Goal: Transaction & Acquisition: Book appointment/travel/reservation

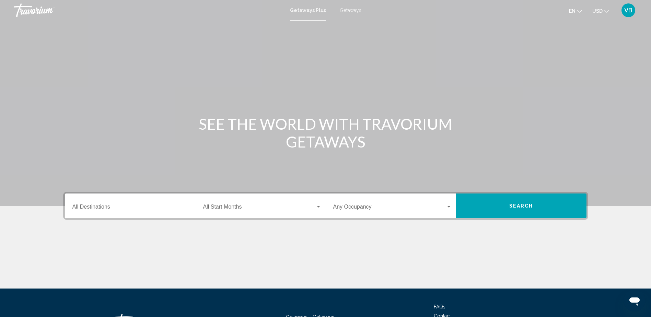
click at [349, 11] on span "Getaways" at bounding box center [351, 10] width 22 height 5
click at [294, 12] on span "Getaways Plus" at bounding box center [306, 10] width 32 height 5
click at [110, 211] on input "Destination All Destinations" at bounding box center [131, 208] width 119 height 6
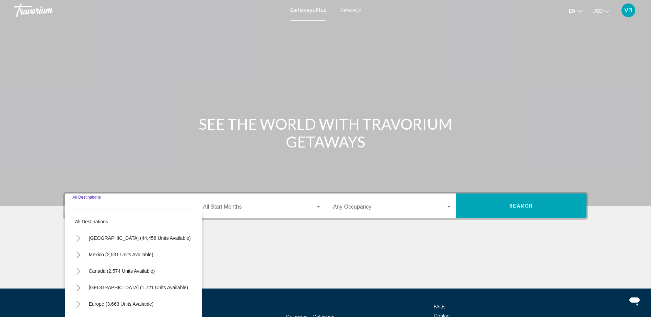
scroll to position [56, 0]
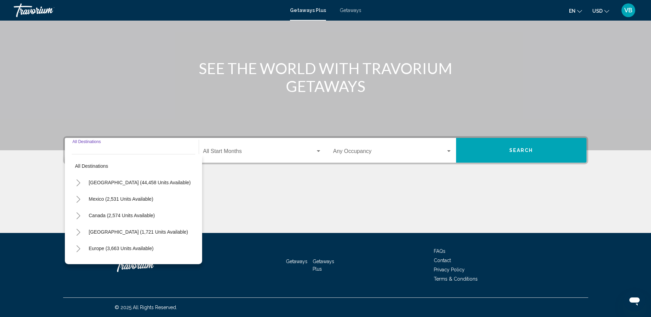
click at [266, 139] on mat-form-field "Start Month All Start Months" at bounding box center [262, 150] width 127 height 24
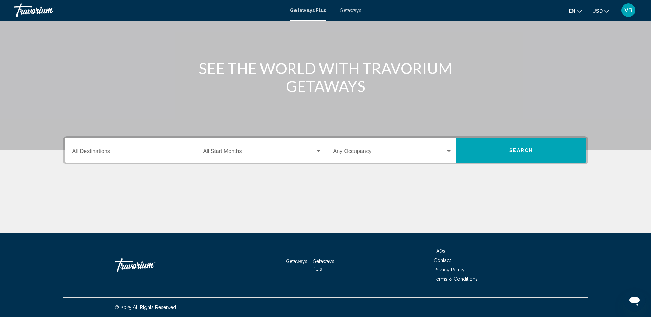
click at [250, 149] on div "Start Month All Start Months" at bounding box center [262, 151] width 118 height 22
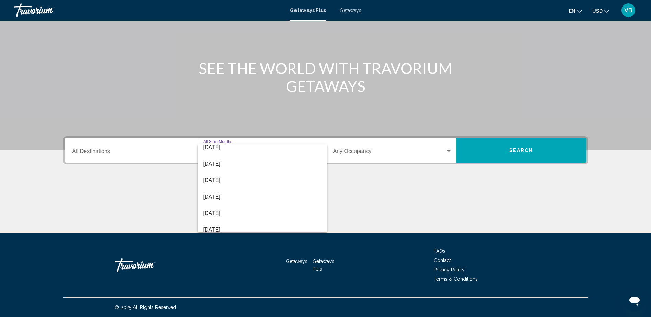
scroll to position [108, 0]
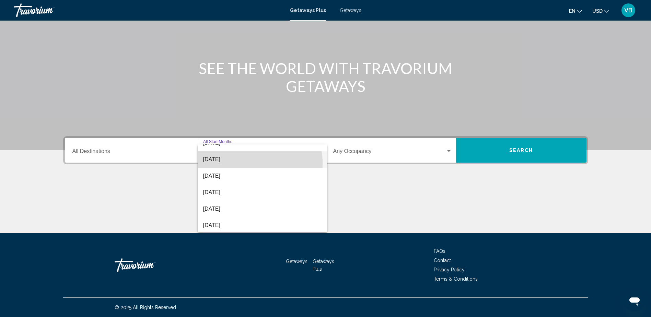
click at [235, 163] on span "[DATE]" at bounding box center [262, 159] width 118 height 16
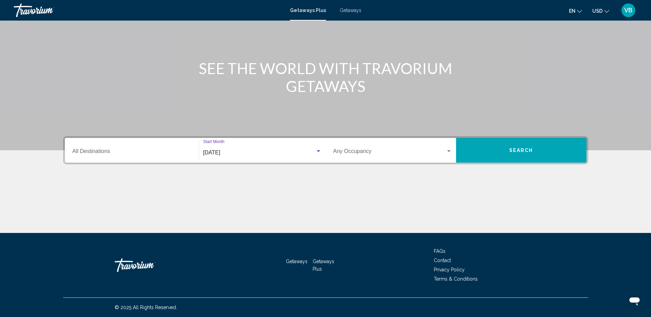
click at [413, 155] on span "Search widget" at bounding box center [389, 153] width 113 height 6
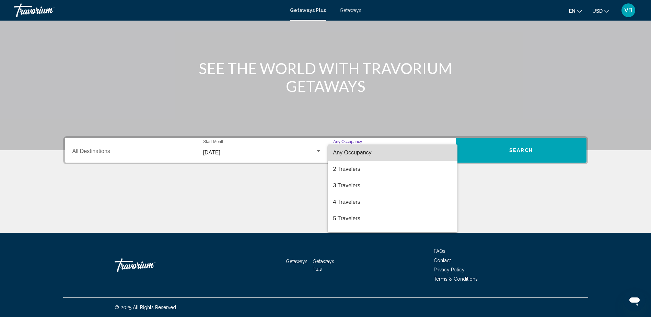
click at [413, 155] on span "Any Occupancy" at bounding box center [392, 153] width 119 height 16
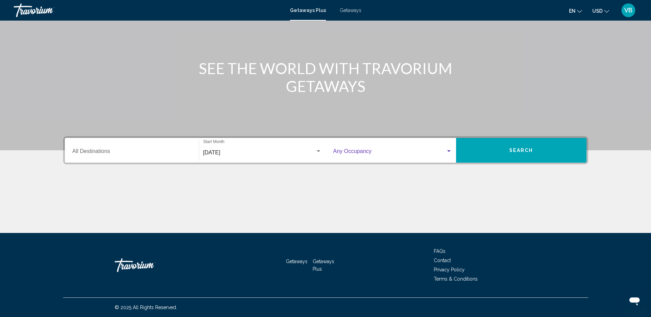
click at [505, 141] on button "Search" at bounding box center [521, 150] width 130 height 25
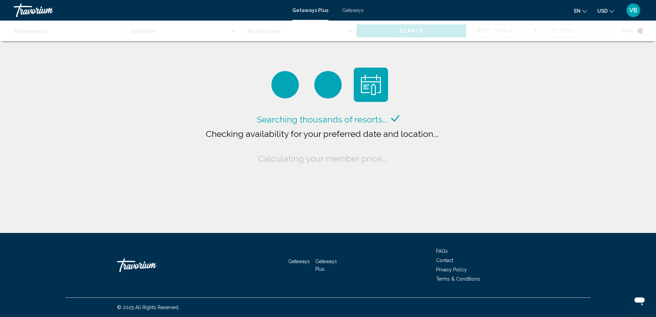
click at [602, 8] on button "USD USD ($) MXN (Mex$) CAD (Can$) GBP (£) EUR (€) AUD (A$) NZD (NZ$) CNY (CN¥)" at bounding box center [606, 11] width 17 height 10
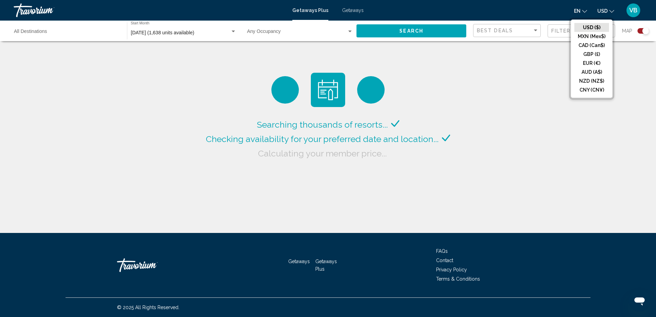
drag, startPoint x: 588, startPoint y: 50, endPoint x: 596, endPoint y: 43, distance: 11.2
click at [596, 43] on ul "USD ($) MXN (Mex$) CAD (Can$) GBP (£) EUR (€) AUD (A$) NZD (NZ$) CNY (CN¥)" at bounding box center [592, 59] width 42 height 78
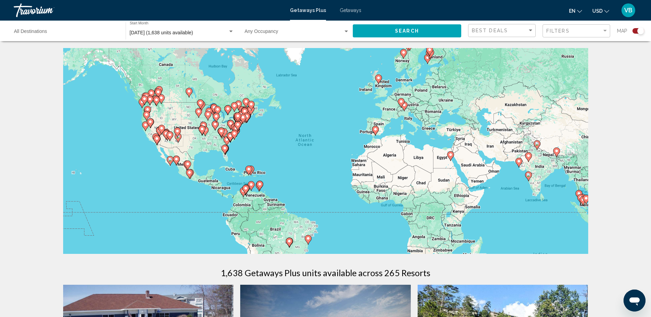
click at [597, 12] on span "USD" at bounding box center [598, 10] width 10 height 5
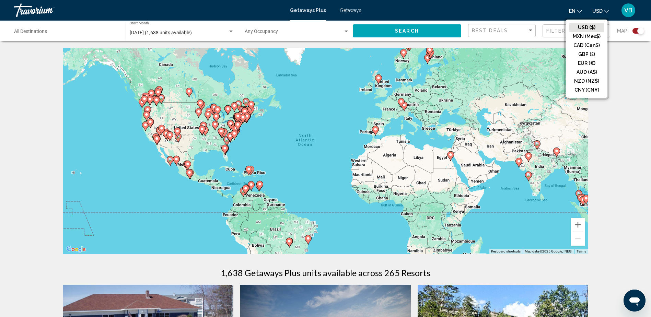
click at [594, 49] on button "CAD (Can$)" at bounding box center [587, 45] width 35 height 9
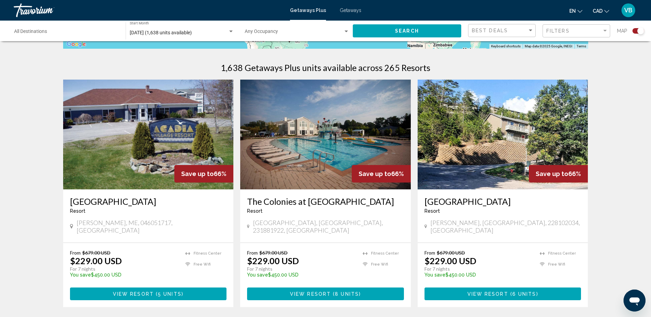
scroll to position [206, 0]
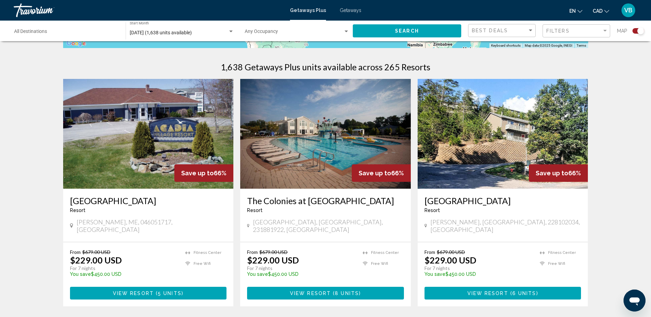
click at [419, 21] on div "Search" at bounding box center [410, 31] width 115 height 21
click at [413, 31] on span "Search" at bounding box center [407, 30] width 24 height 5
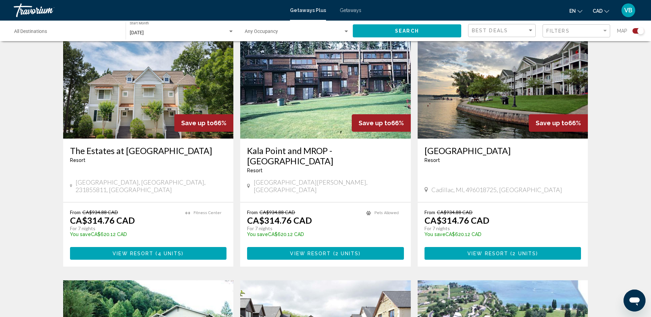
scroll to position [756, 0]
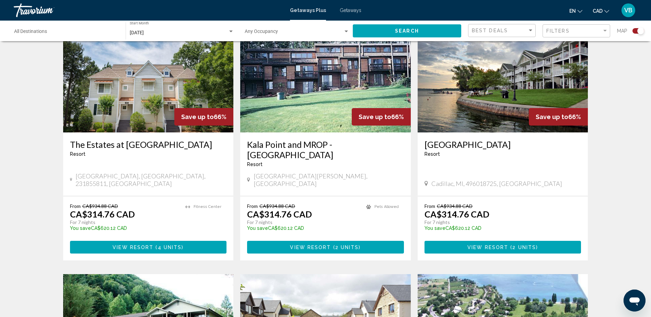
click at [348, 7] on div "Getaways Plus Getaways en English Español Français Italiano Português русский C…" at bounding box center [325, 10] width 651 height 14
click at [348, 9] on span "Getaways" at bounding box center [351, 10] width 22 height 5
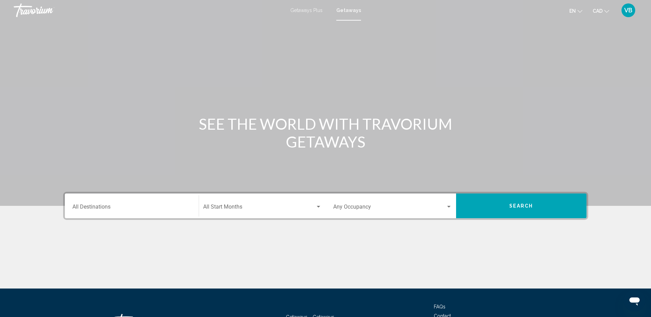
click at [159, 198] on div "Destination All Destinations" at bounding box center [131, 206] width 119 height 22
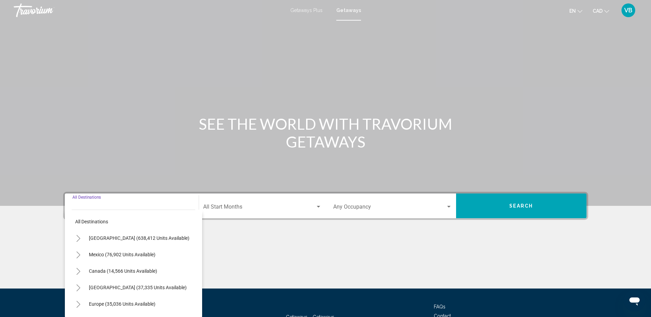
scroll to position [56, 0]
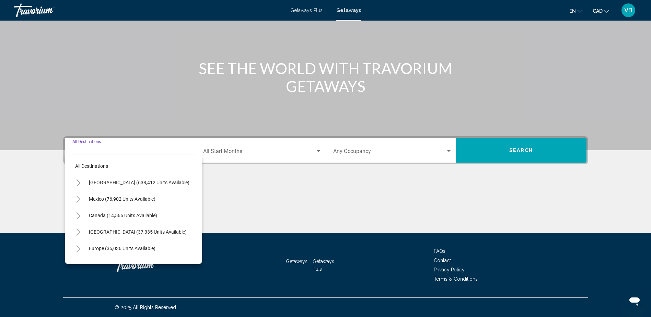
click at [220, 146] on div "Start Month All Start Months" at bounding box center [262, 151] width 118 height 22
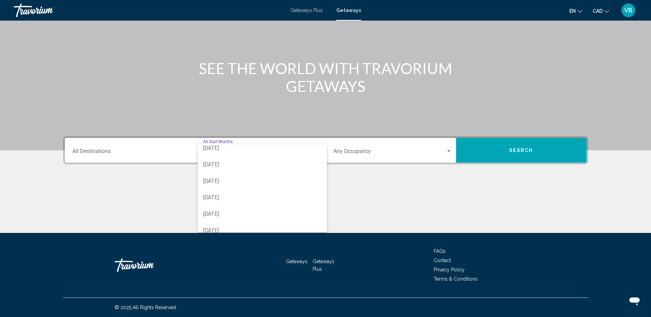
scroll to position [69, 0]
click at [220, 195] on span "[DATE]" at bounding box center [262, 199] width 118 height 16
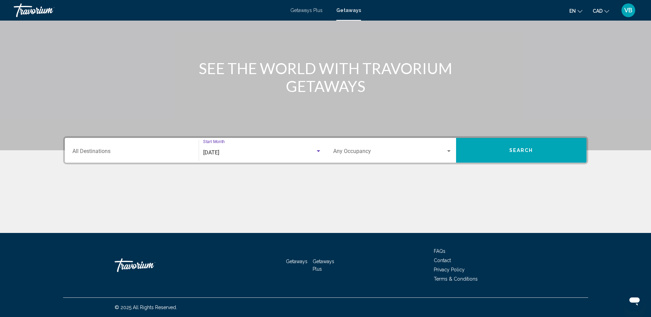
click at [413, 147] on div "Occupancy Any Occupancy" at bounding box center [392, 151] width 119 height 22
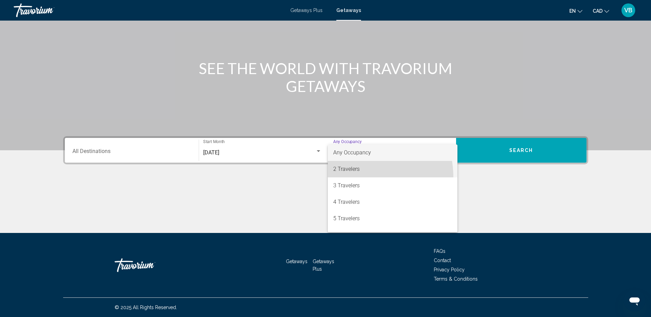
click at [357, 177] on span "2 Travelers" at bounding box center [392, 169] width 119 height 16
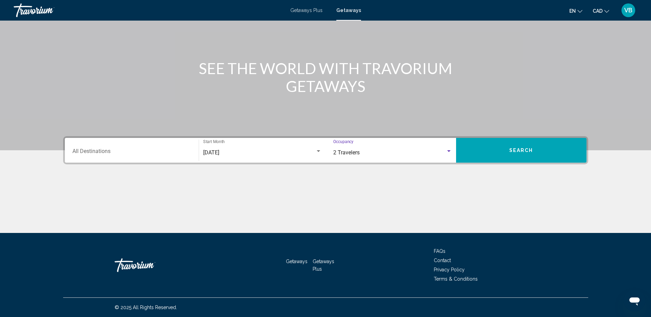
click at [524, 157] on button "Search" at bounding box center [521, 150] width 130 height 25
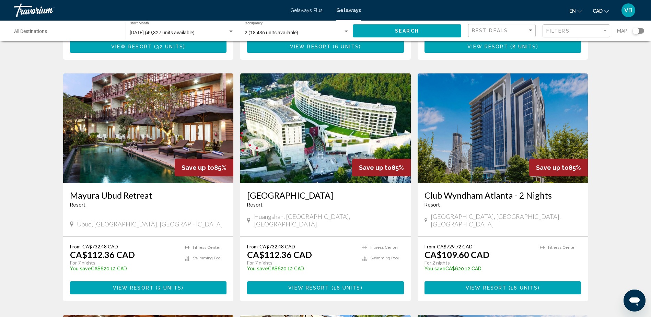
scroll to position [206, 0]
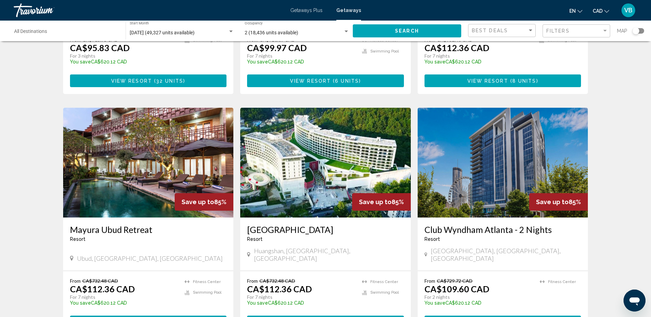
click at [137, 225] on h3 "Mayura Ubud Retreat" at bounding box center [148, 230] width 157 height 10
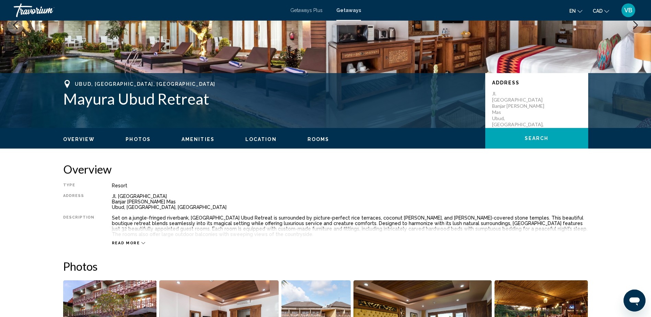
scroll to position [103, 0]
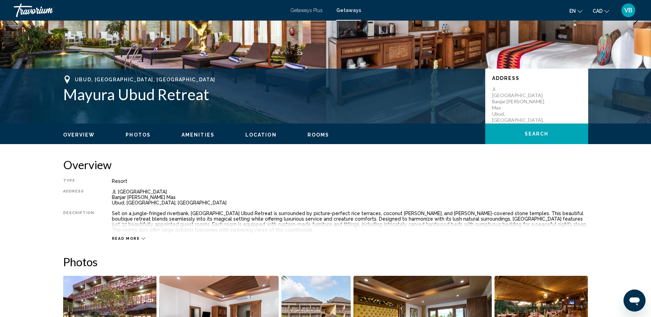
click at [125, 233] on div "Read more" at bounding box center [350, 231] width 476 height 19
click at [126, 237] on span "Read more" at bounding box center [126, 239] width 28 height 4
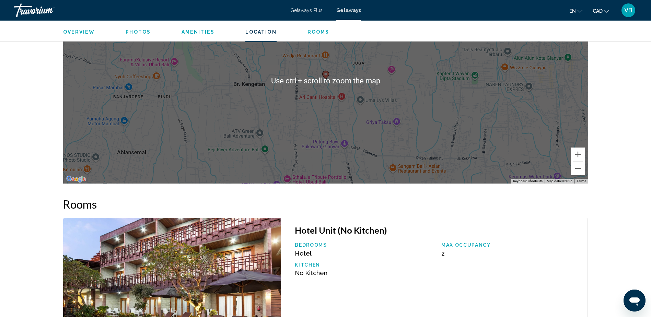
scroll to position [739, 0]
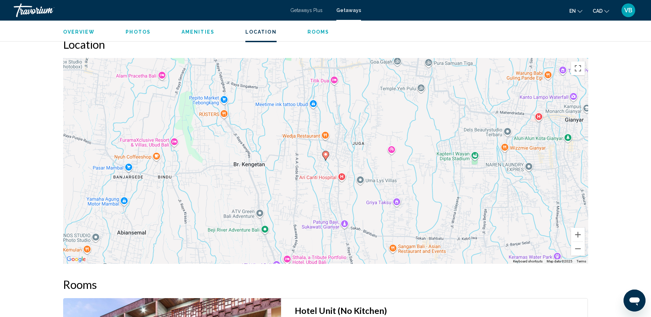
click at [202, 37] on div "Overview Photos Amenities Location Rooms Search" at bounding box center [325, 31] width 553 height 21
click at [204, 28] on ul "Overview Photos Amenities Location Rooms Search" at bounding box center [325, 31] width 525 height 8
click at [202, 35] on button "Amenities" at bounding box center [198, 32] width 33 height 6
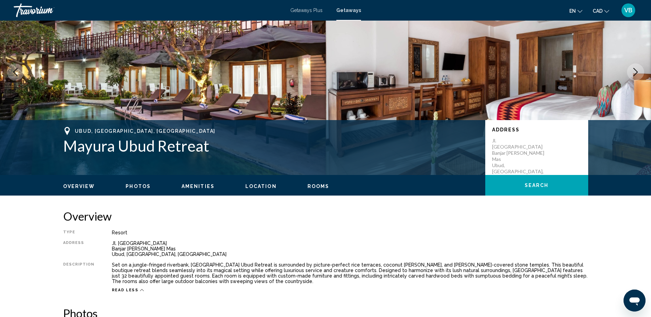
scroll to position [0, 0]
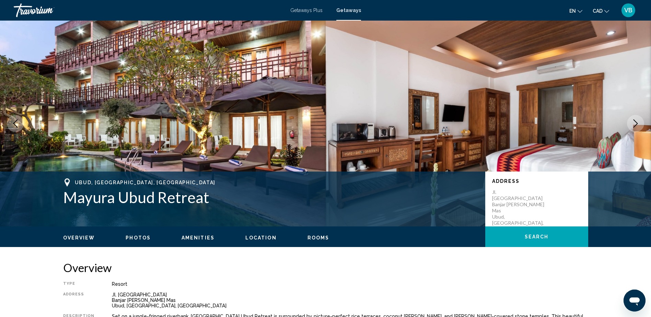
drag, startPoint x: 86, startPoint y: 88, endPoint x: 79, endPoint y: 76, distance: 13.8
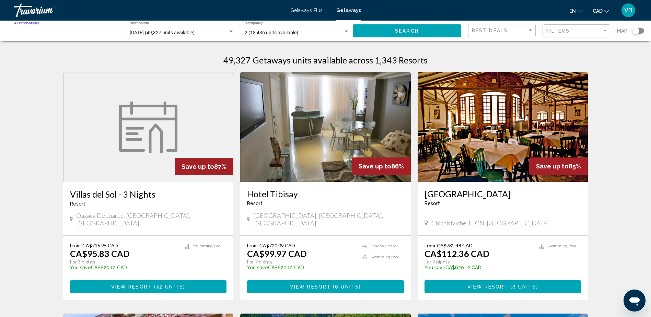
click at [91, 34] on input "Destination All Destinations" at bounding box center [66, 32] width 105 height 5
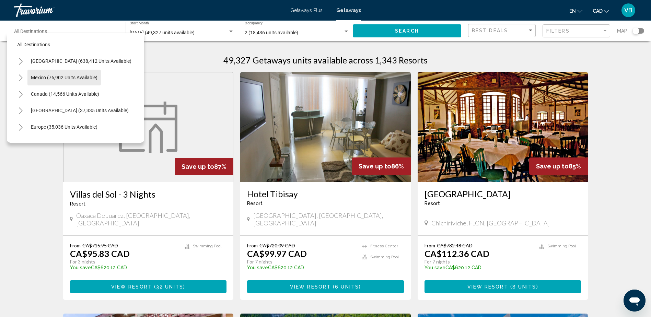
click at [69, 76] on span "Mexico (76,902 units available)" at bounding box center [64, 77] width 67 height 5
type input "**********"
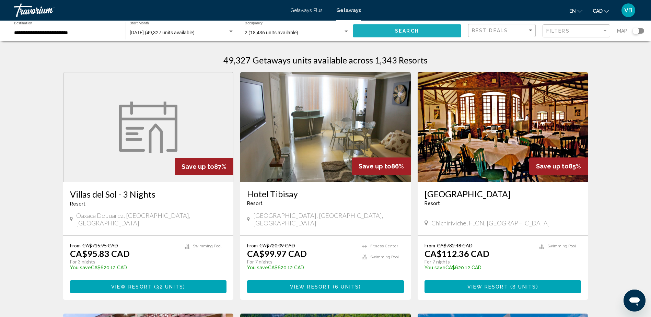
click at [412, 35] on button "Search" at bounding box center [407, 30] width 108 height 13
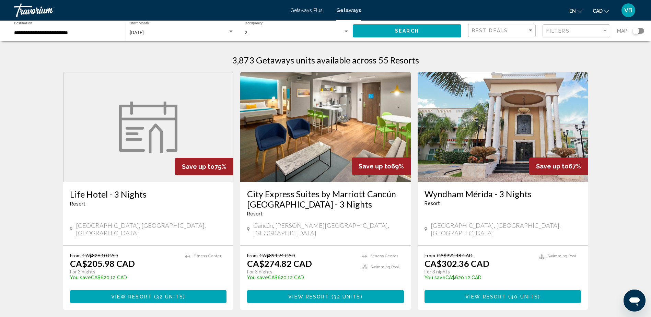
click at [554, 25] on div "Filters" at bounding box center [578, 31] width 62 height 13
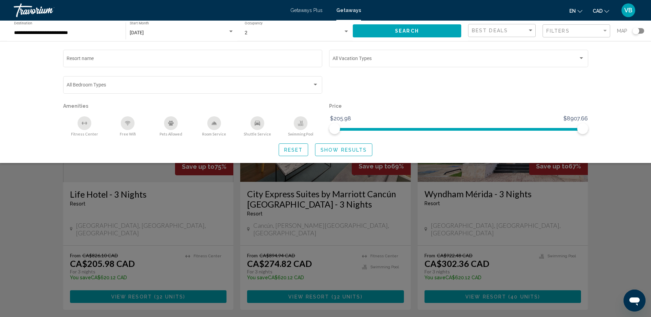
click at [367, 59] on span "Search widget" at bounding box center [456, 59] width 246 height 5
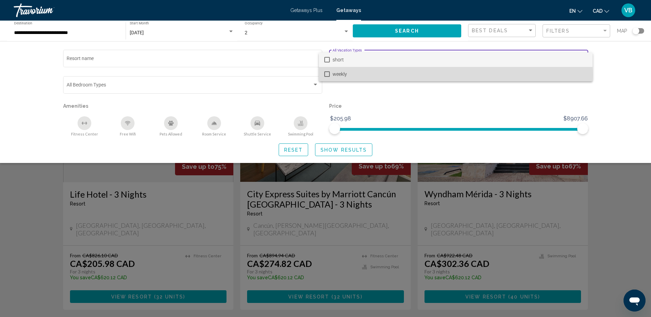
click at [335, 74] on span "weekly" at bounding box center [460, 74] width 255 height 14
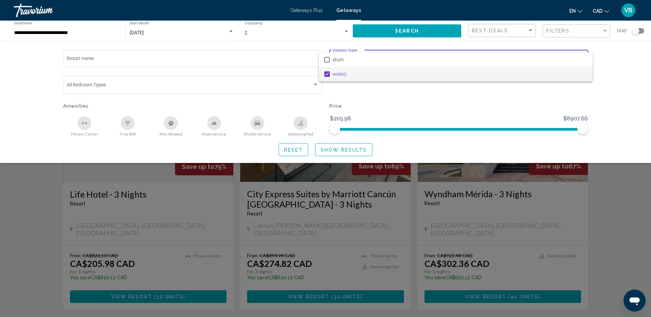
click at [337, 152] on div at bounding box center [325, 158] width 651 height 317
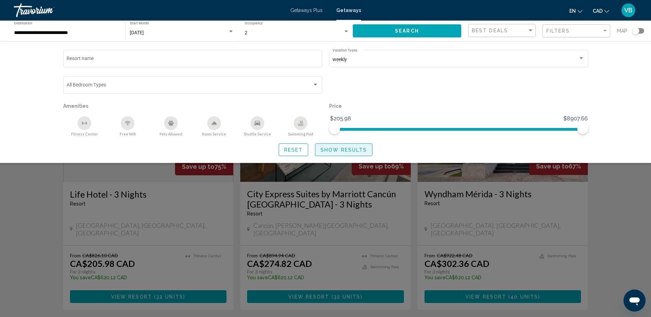
click at [337, 152] on span "Show Results" at bounding box center [344, 149] width 46 height 5
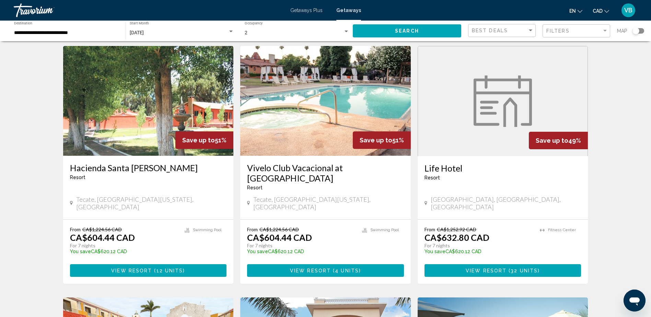
scroll to position [549, 0]
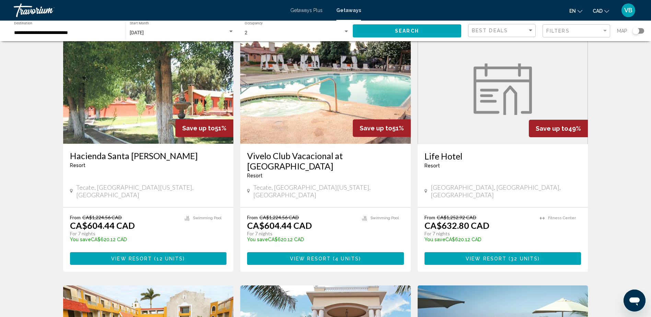
click at [447, 151] on h3 "Life Hotel" at bounding box center [503, 156] width 157 height 10
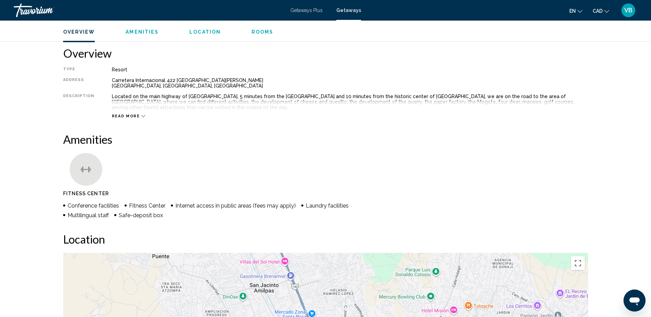
scroll to position [69, 0]
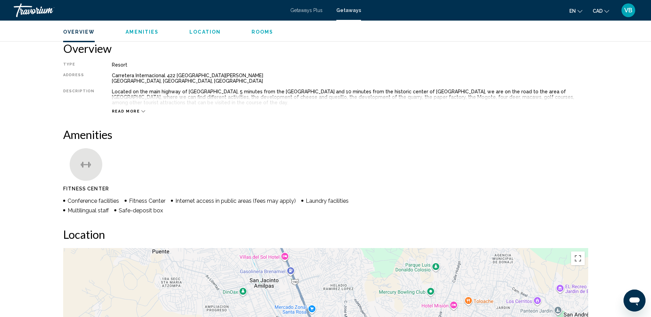
click at [118, 109] on span "Read more" at bounding box center [126, 111] width 28 height 4
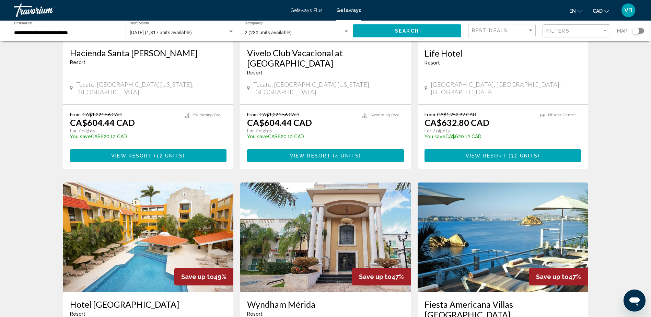
scroll to position [813, 0]
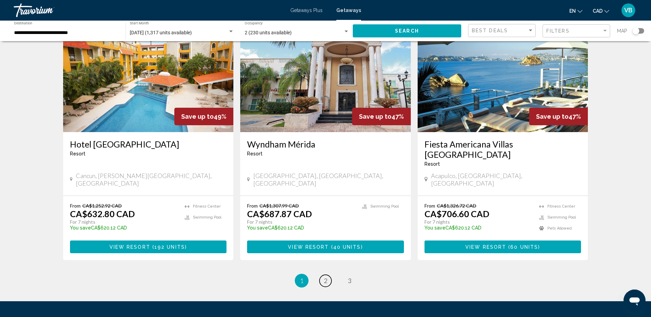
click at [324, 275] on link "page 2" at bounding box center [326, 281] width 12 height 12
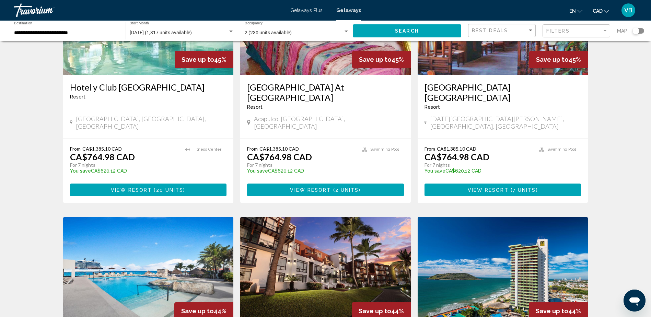
scroll to position [240, 0]
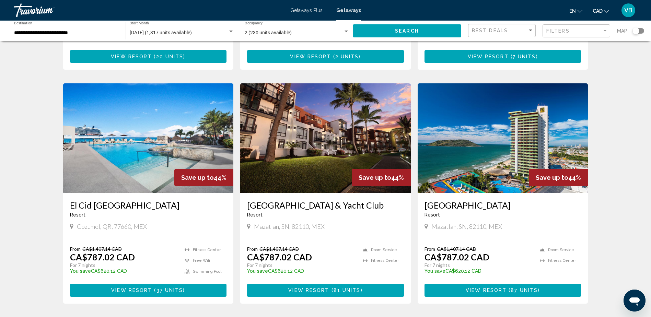
click at [171, 134] on img "Main content" at bounding box center [148, 138] width 171 height 110
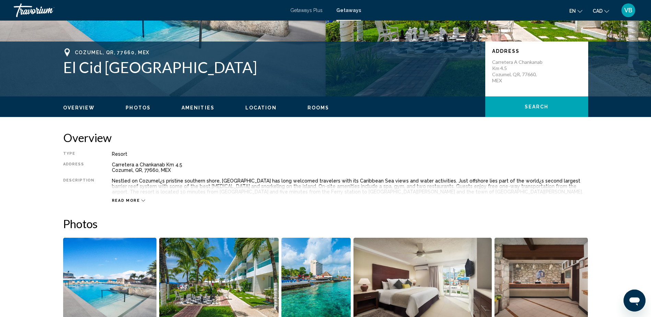
scroll to position [172, 0]
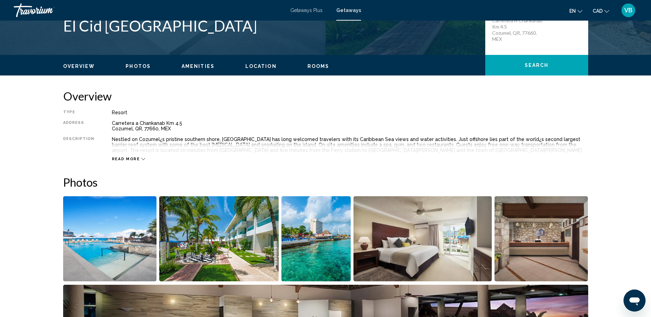
click at [136, 156] on div "Read more" at bounding box center [350, 152] width 476 height 19
click at [133, 159] on span "Read more" at bounding box center [126, 159] width 28 height 4
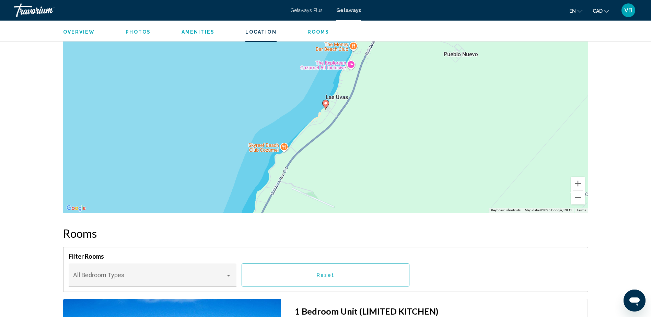
scroll to position [858, 0]
drag, startPoint x: 346, startPoint y: 216, endPoint x: 335, endPoint y: 194, distance: 24.6
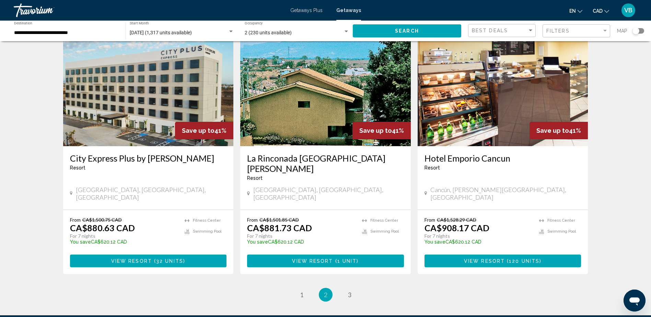
scroll to position [790, 0]
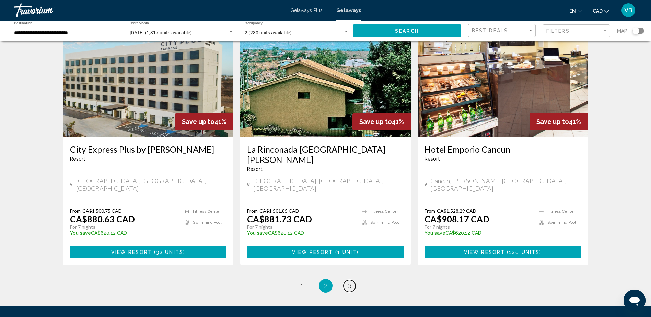
click at [354, 280] on link "page 3" at bounding box center [350, 286] width 12 height 12
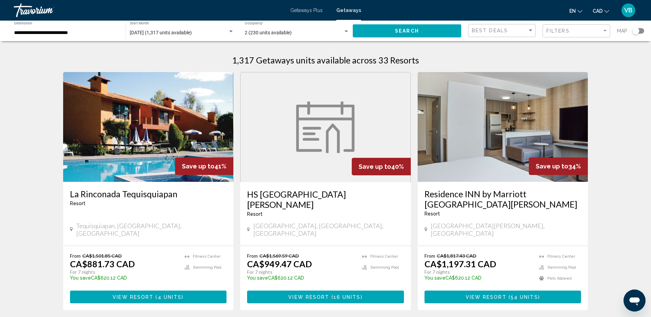
click at [37, 36] on div "**********" at bounding box center [66, 31] width 105 height 19
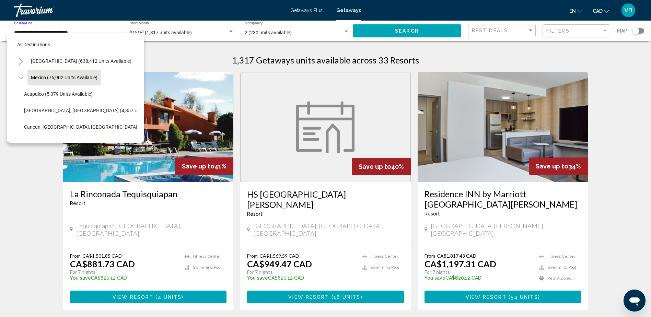
click at [39, 75] on span "Mexico (76,902 units available)" at bounding box center [64, 77] width 67 height 5
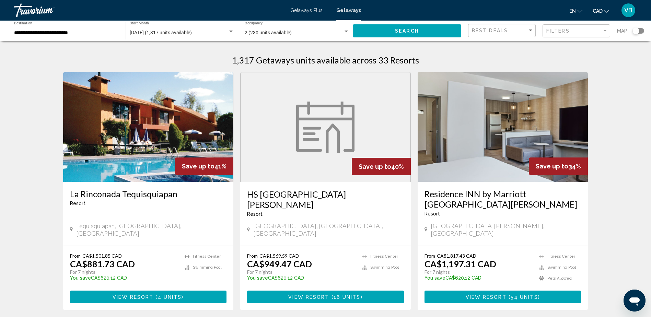
click at [49, 30] on div "**********" at bounding box center [66, 31] width 105 height 19
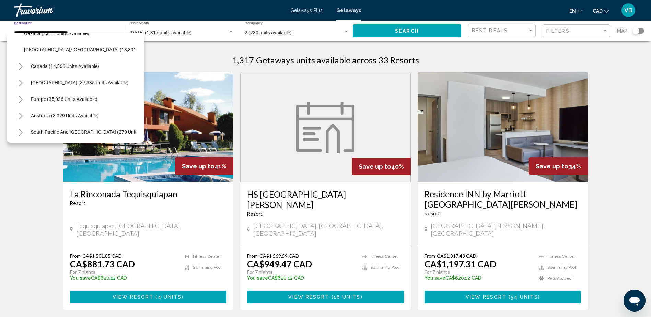
scroll to position [206, 0]
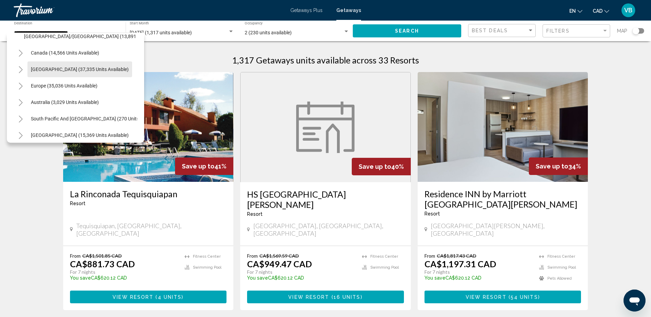
click at [61, 69] on span "[GEOGRAPHIC_DATA] (37,335 units available)" at bounding box center [80, 69] width 98 height 5
type input "**********"
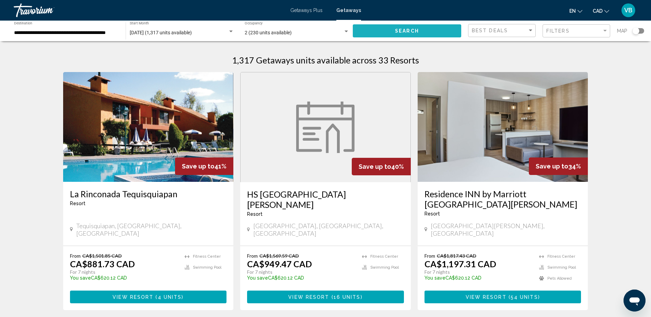
click at [432, 26] on button "Search" at bounding box center [407, 30] width 108 height 13
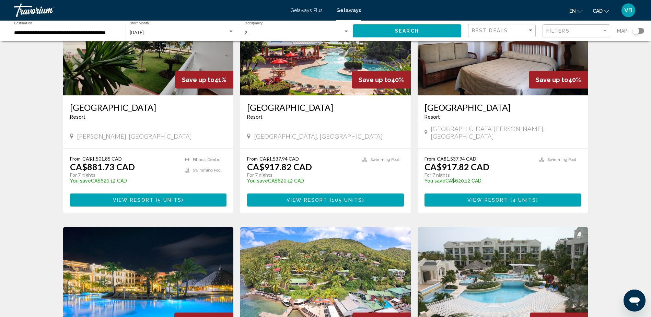
scroll to position [459, 0]
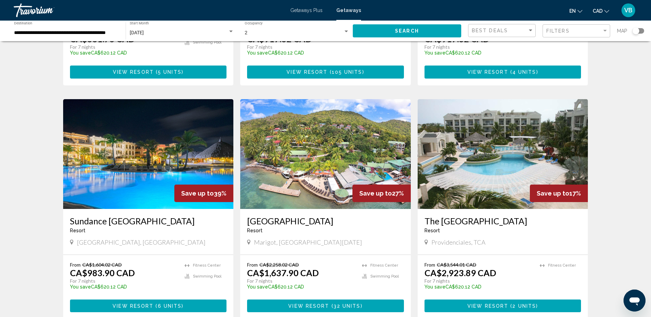
click at [368, 119] on img "Main content" at bounding box center [325, 154] width 171 height 110
